Goal: Task Accomplishment & Management: Manage account settings

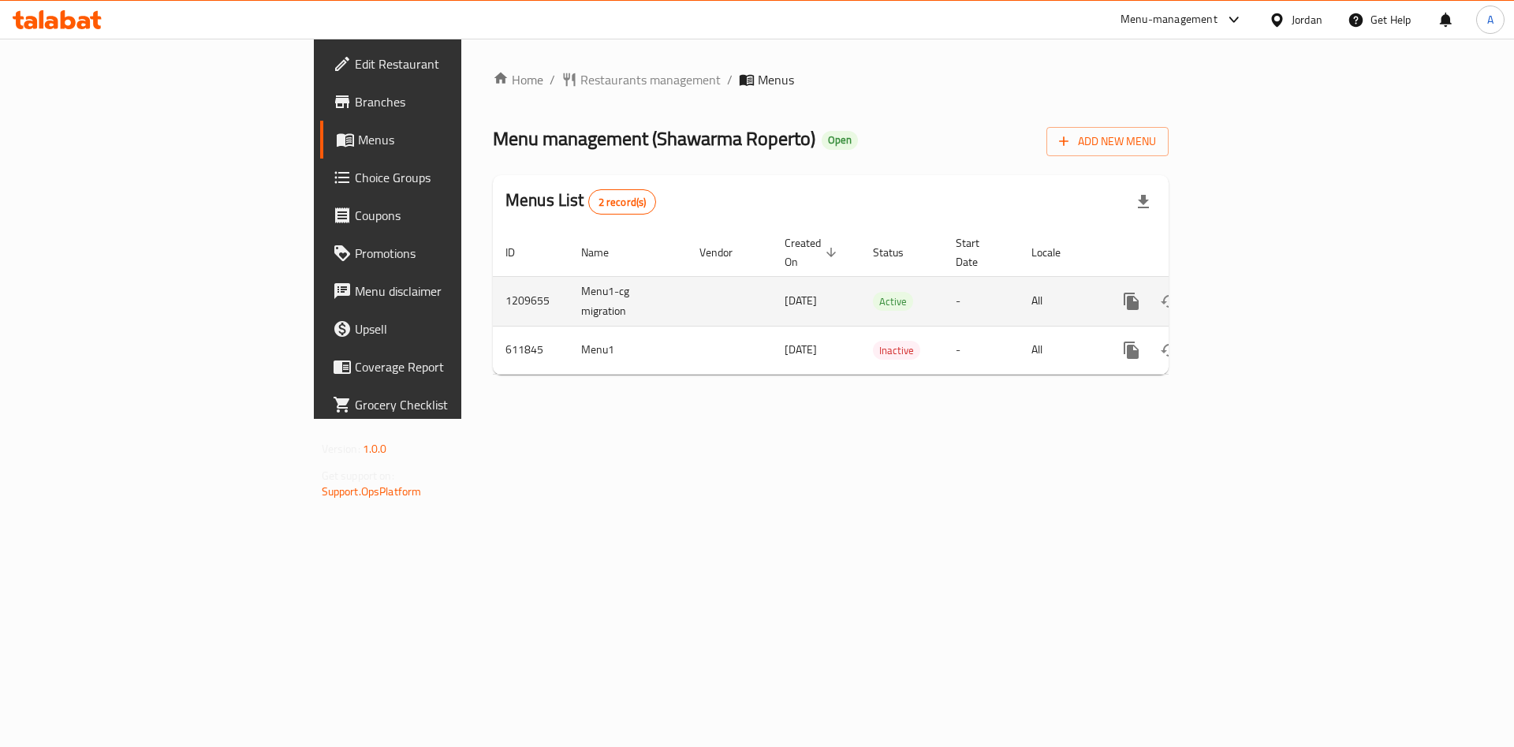
click at [1255, 292] on icon "enhanced table" at bounding box center [1245, 301] width 19 height 19
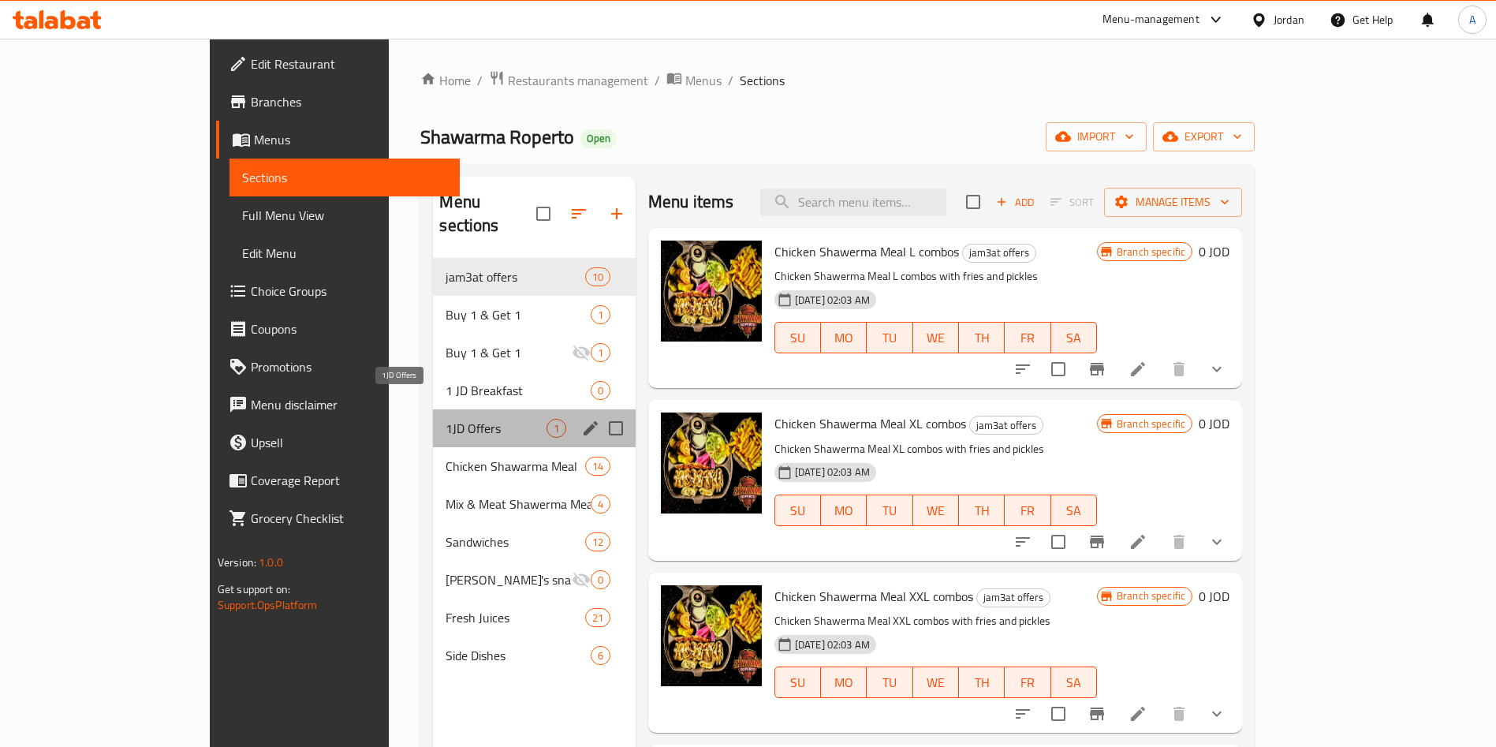
click at [446, 419] on span "1JD Offers" at bounding box center [496, 428] width 100 height 19
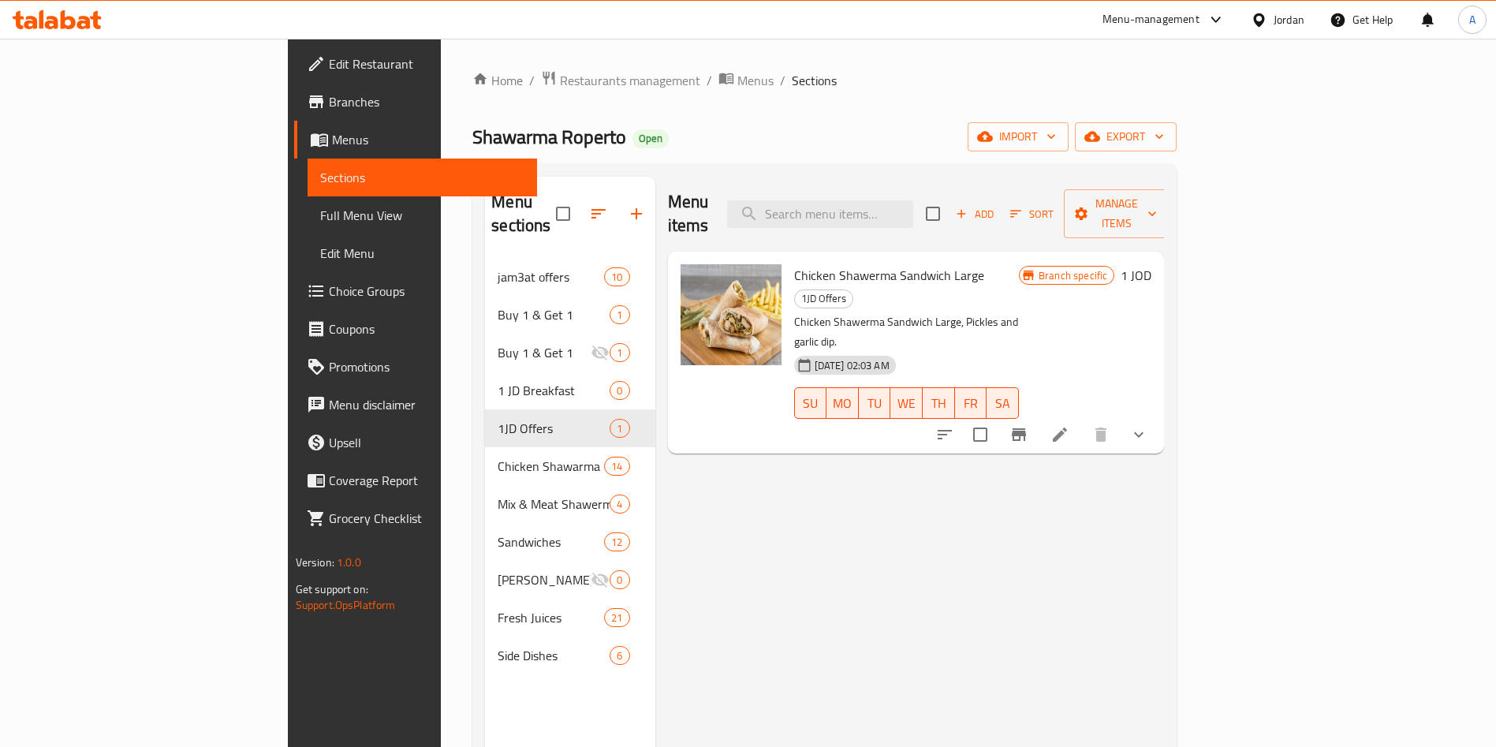
click at [1082, 420] on li at bounding box center [1060, 434] width 44 height 28
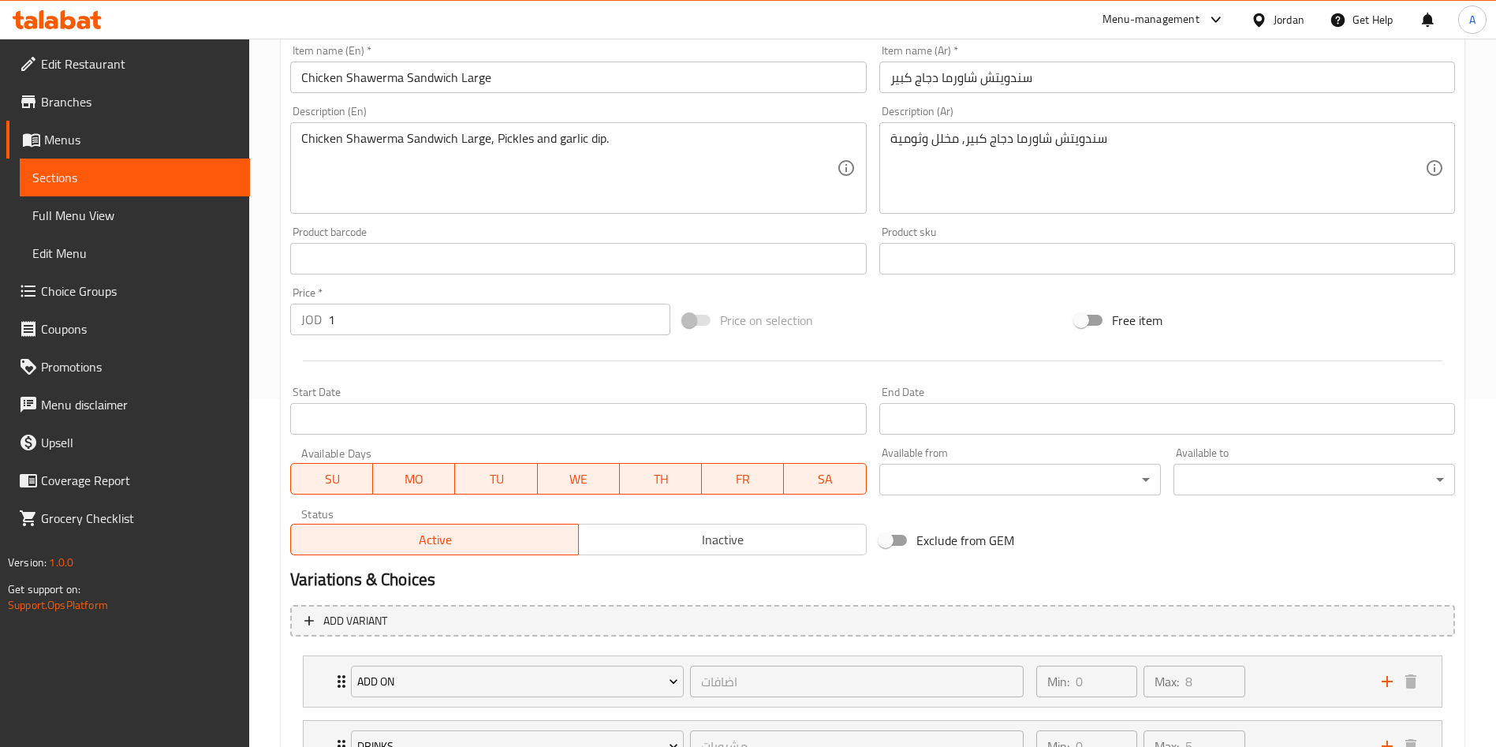
scroll to position [355, 0]
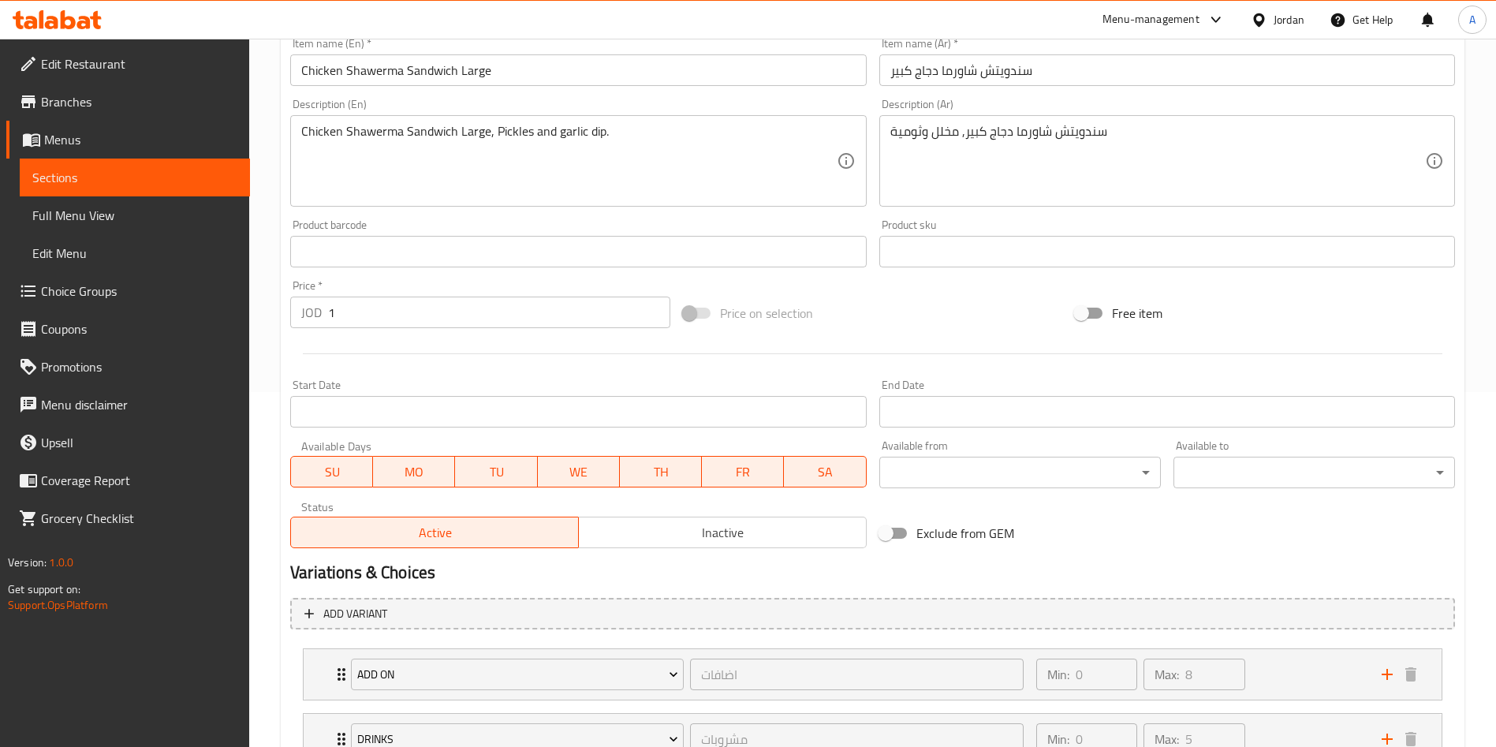
click at [431, 476] on span "MO" at bounding box center [413, 472] width 69 height 23
click at [479, 468] on span "TU" at bounding box center [495, 472] width 69 height 23
click at [603, 477] on span "WE" at bounding box center [578, 472] width 69 height 23
click at [683, 482] on span "TH" at bounding box center [660, 472] width 69 height 23
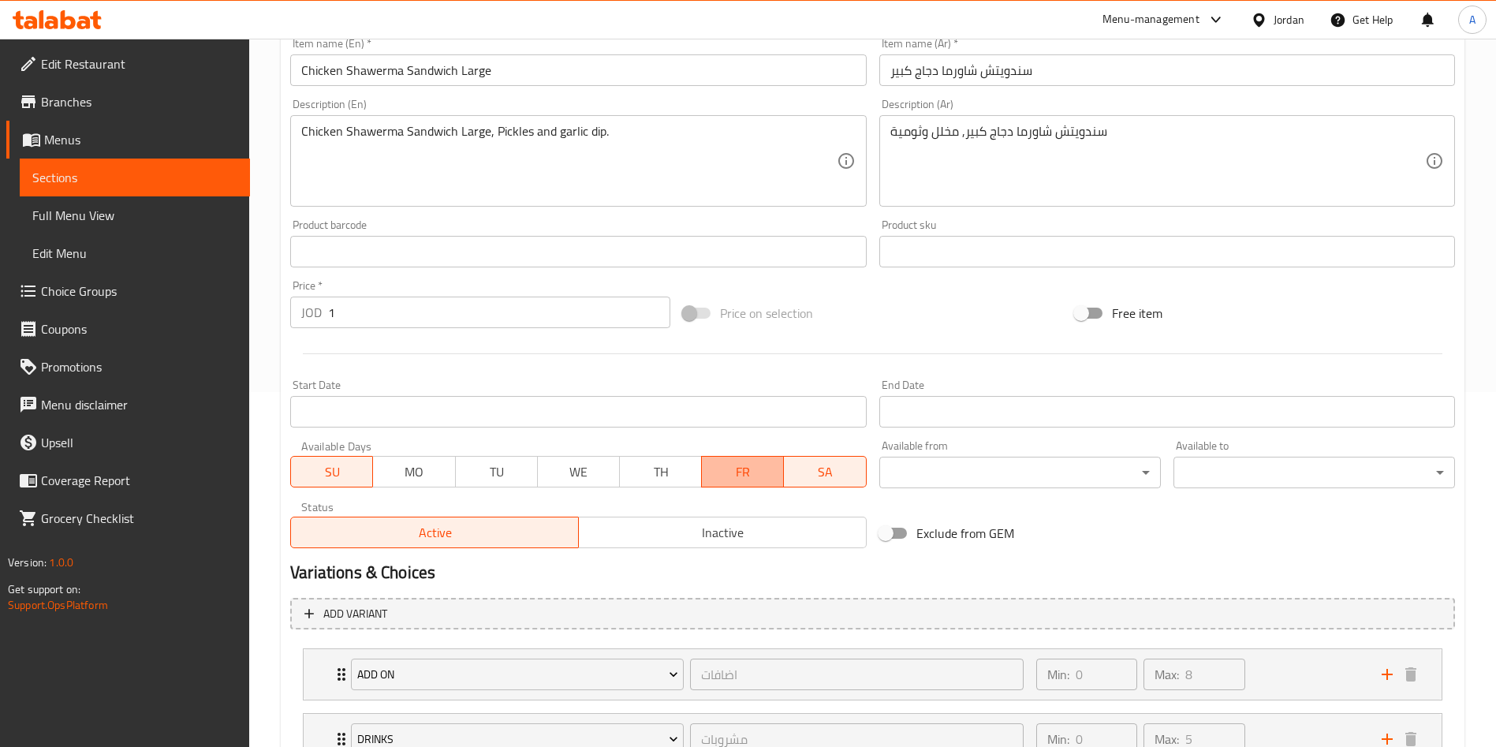
click at [750, 479] on span "FR" at bounding box center [742, 472] width 69 height 23
click at [838, 482] on span "SA" at bounding box center [824, 472] width 69 height 23
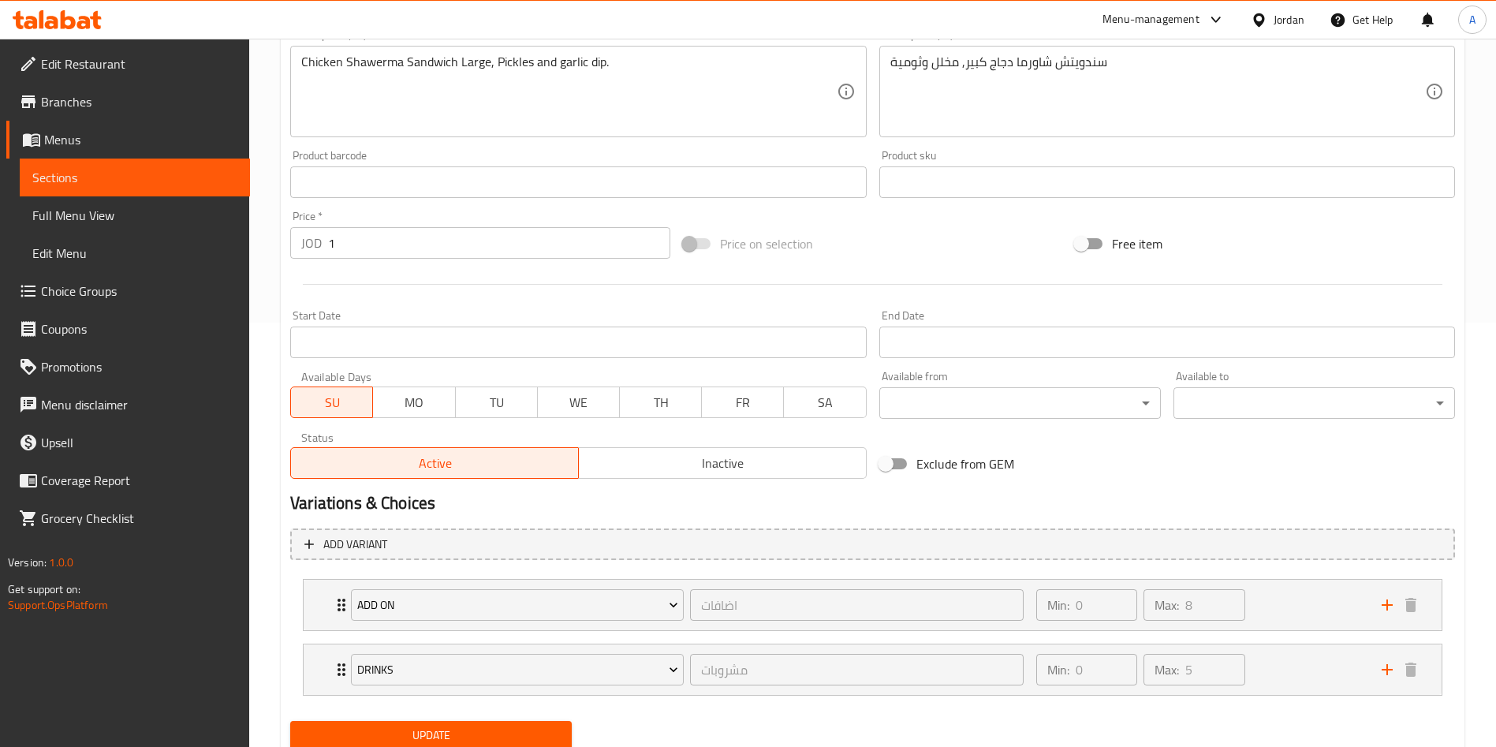
scroll to position [481, 0]
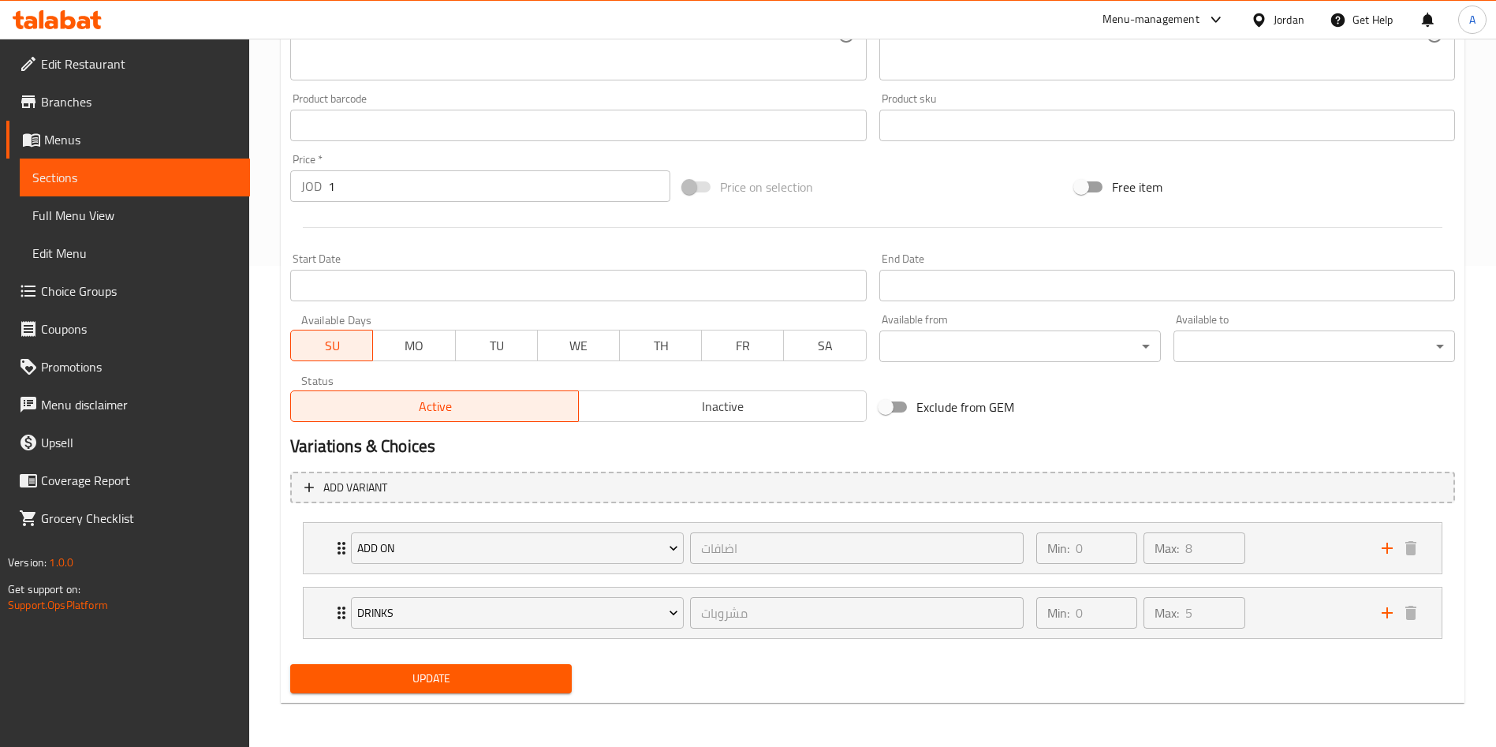
click at [423, 344] on span "MO" at bounding box center [413, 345] width 69 height 23
click at [538, 342] on button "WE" at bounding box center [578, 346] width 83 height 32
click at [512, 342] on span "TU" at bounding box center [496, 345] width 69 height 23
click at [663, 349] on span "TH" at bounding box center [660, 345] width 69 height 23
click at [769, 352] on span "FR" at bounding box center [742, 345] width 69 height 23
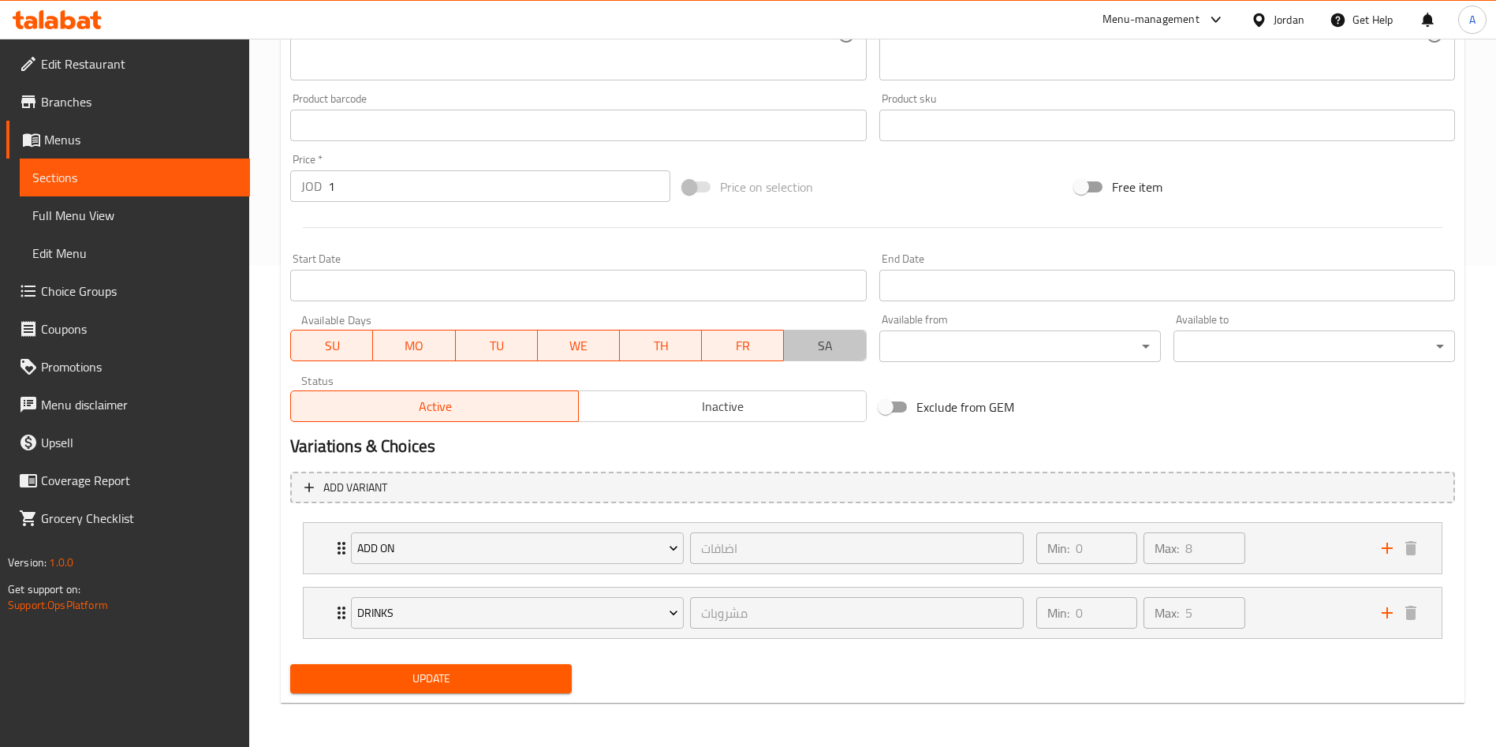
click at [826, 343] on span "SA" at bounding box center [824, 345] width 69 height 23
click at [461, 690] on button "Update" at bounding box center [431, 678] width 282 height 29
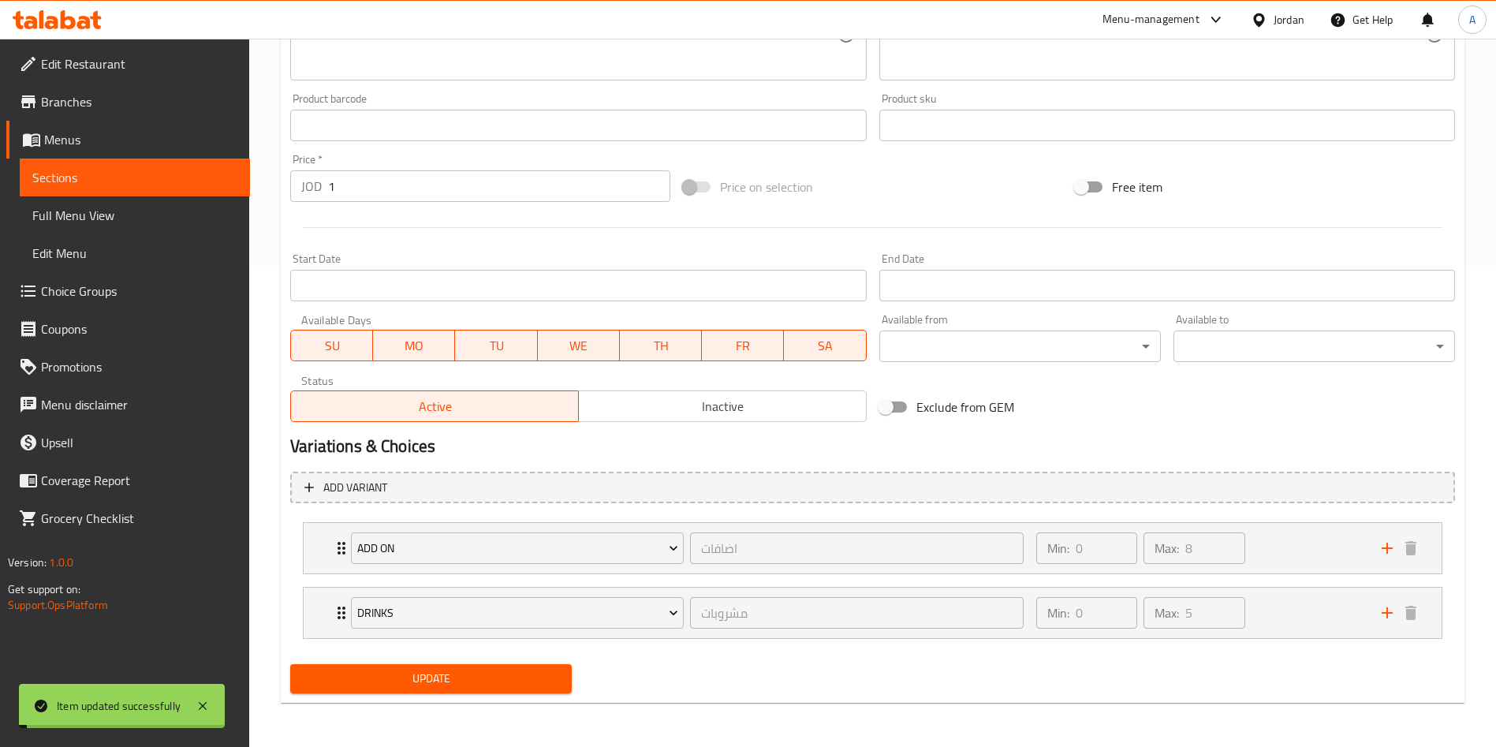
click at [135, 163] on link "Sections" at bounding box center [135, 178] width 230 height 38
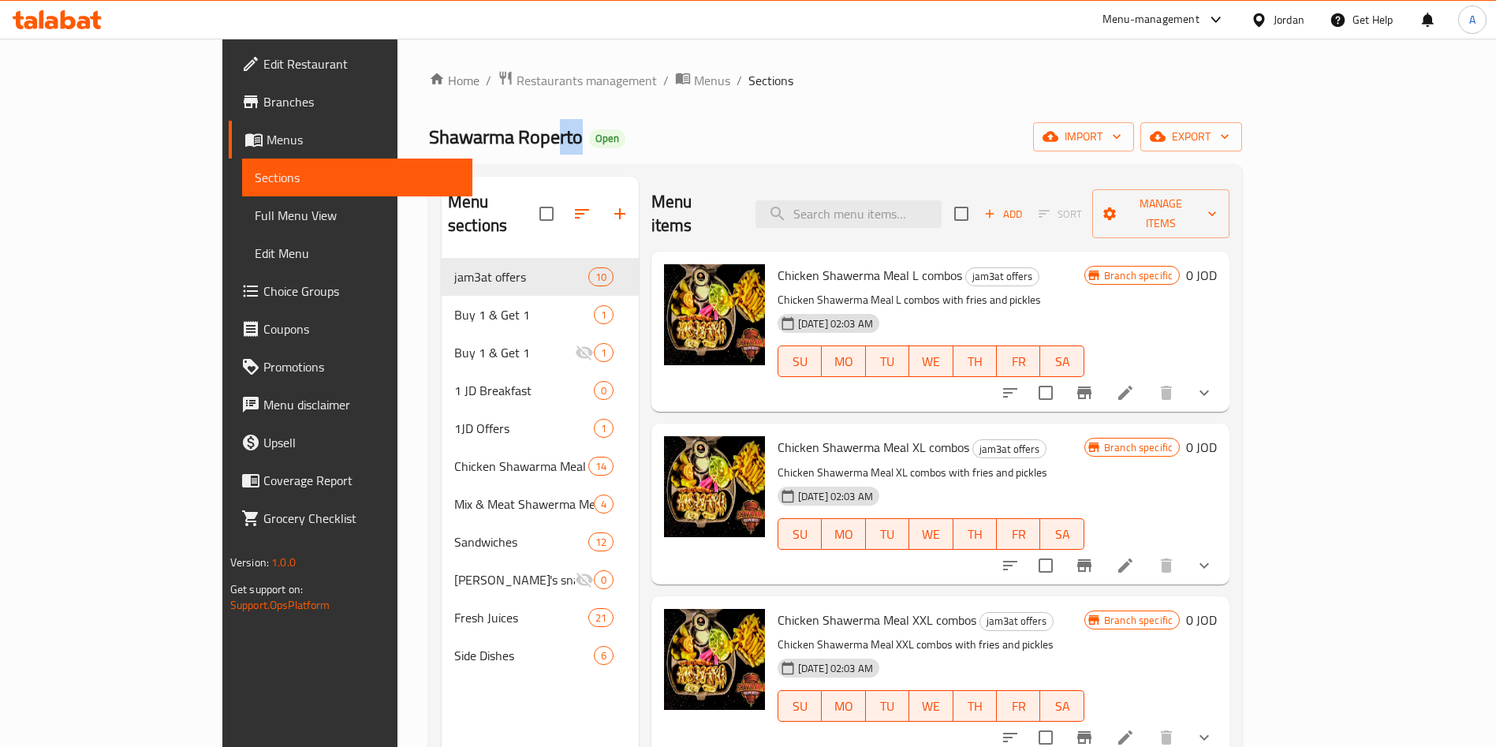
drag, startPoint x: 433, startPoint y: 135, endPoint x: 403, endPoint y: 145, distance: 31.7
click at [429, 145] on span "Shawarma Roperto" at bounding box center [506, 136] width 154 height 35
click at [229, 89] on link "Branches" at bounding box center [351, 102] width 244 height 38
